Goal: Task Accomplishment & Management: Use online tool/utility

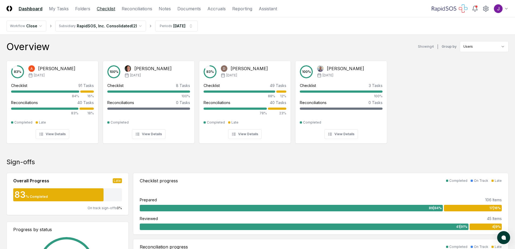
click at [110, 8] on link "Checklist" at bounding box center [106, 8] width 18 height 6
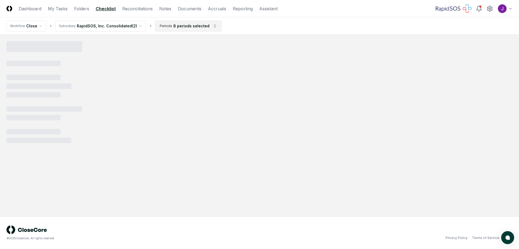
click at [182, 28] on html "CloseCore Dashboard My Tasks Folders Checklist Reconciliations Notes Documents …" at bounding box center [259, 124] width 519 height 249
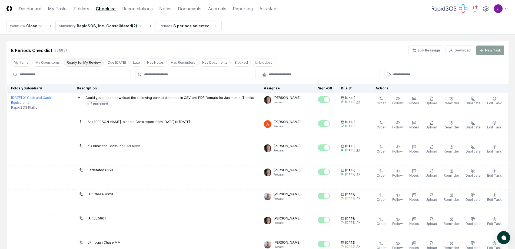
click at [79, 60] on button "Ready for My Review" at bounding box center [84, 62] width 40 height 8
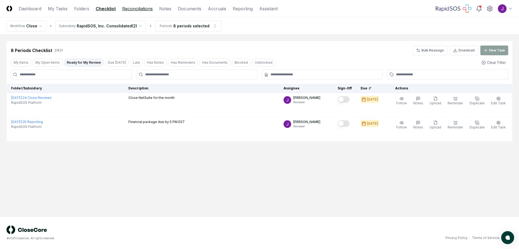
click at [131, 8] on link "Reconciliations" at bounding box center [137, 8] width 31 height 6
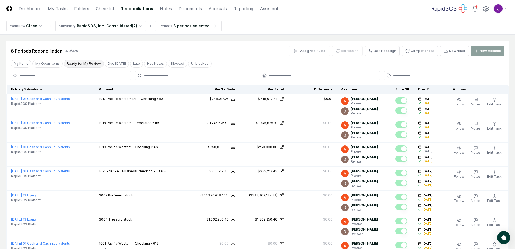
click at [75, 62] on button "Ready for My Review" at bounding box center [84, 64] width 40 height 8
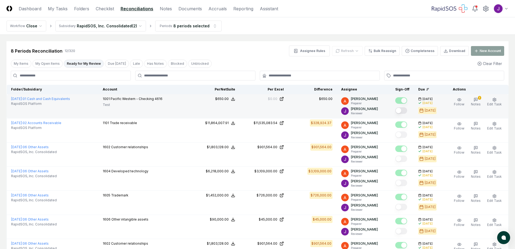
click at [405, 109] on button "Mark complete" at bounding box center [401, 110] width 12 height 6
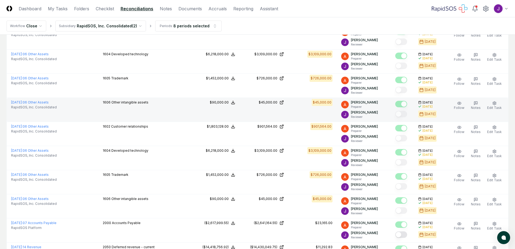
scroll to position [135, 0]
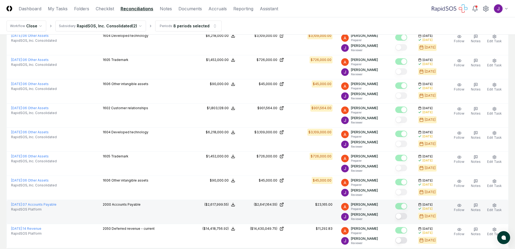
click at [403, 216] on button "Mark complete" at bounding box center [401, 216] width 12 height 6
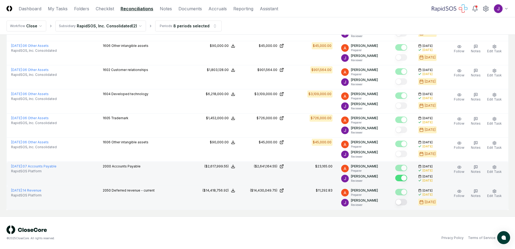
click at [405, 201] on button "Mark complete" at bounding box center [401, 202] width 12 height 6
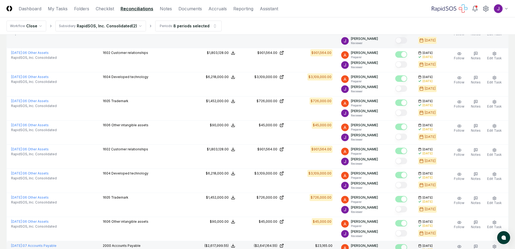
scroll to position [0, 0]
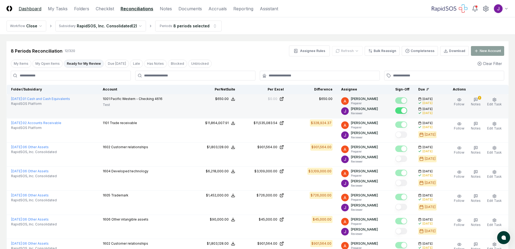
click at [24, 8] on link "Dashboard" at bounding box center [30, 8] width 23 height 6
